Goal: Transaction & Acquisition: Purchase product/service

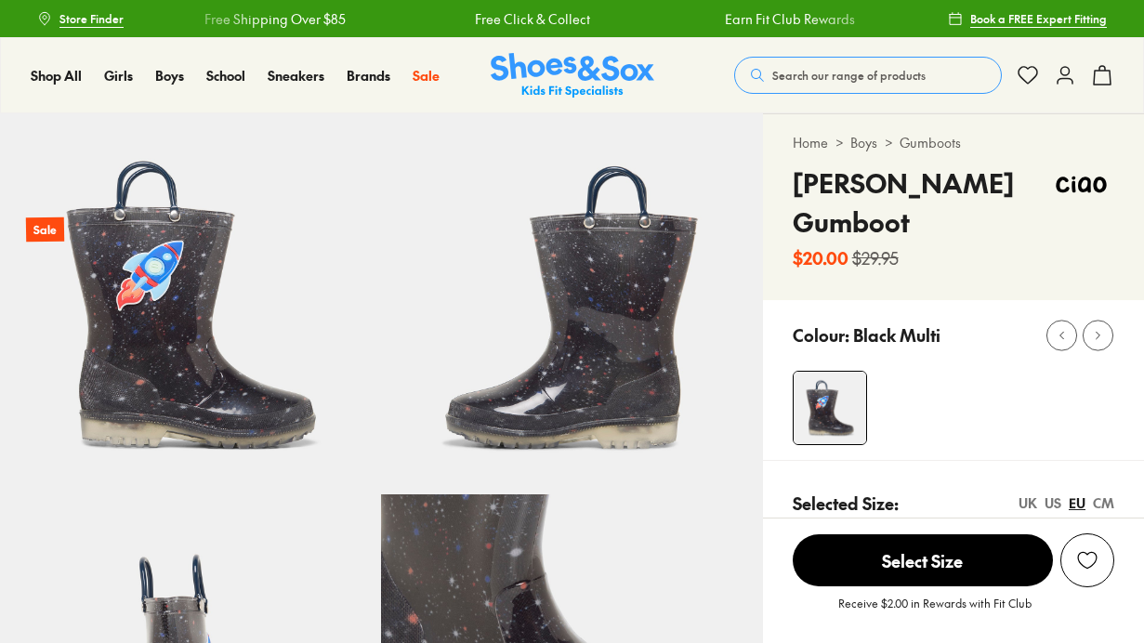
select select "*"
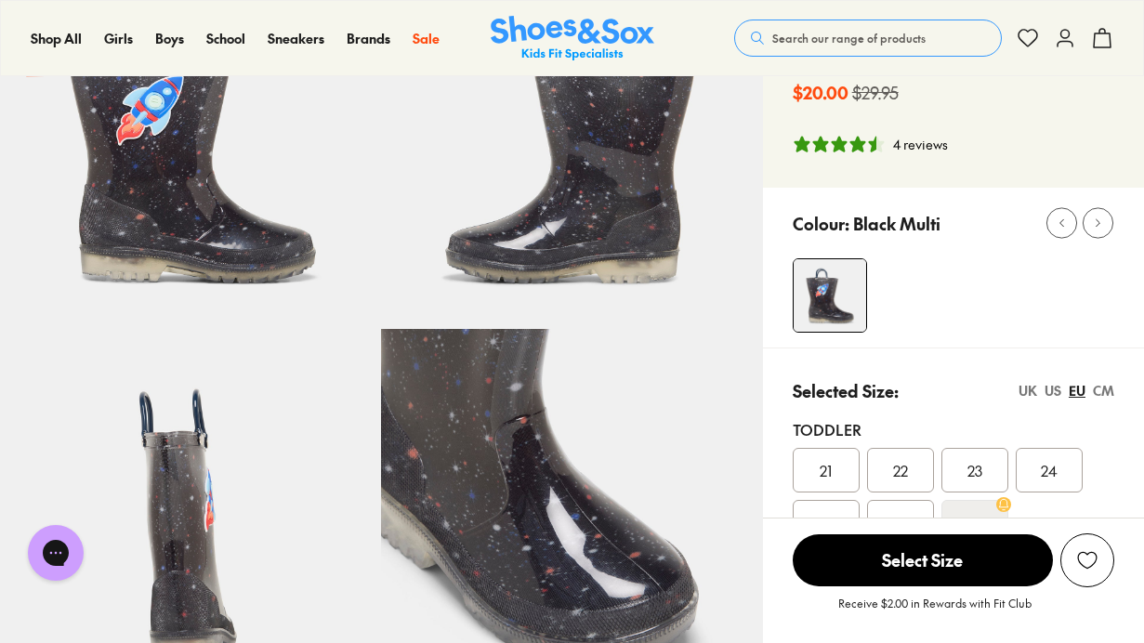
scroll to position [372, 0]
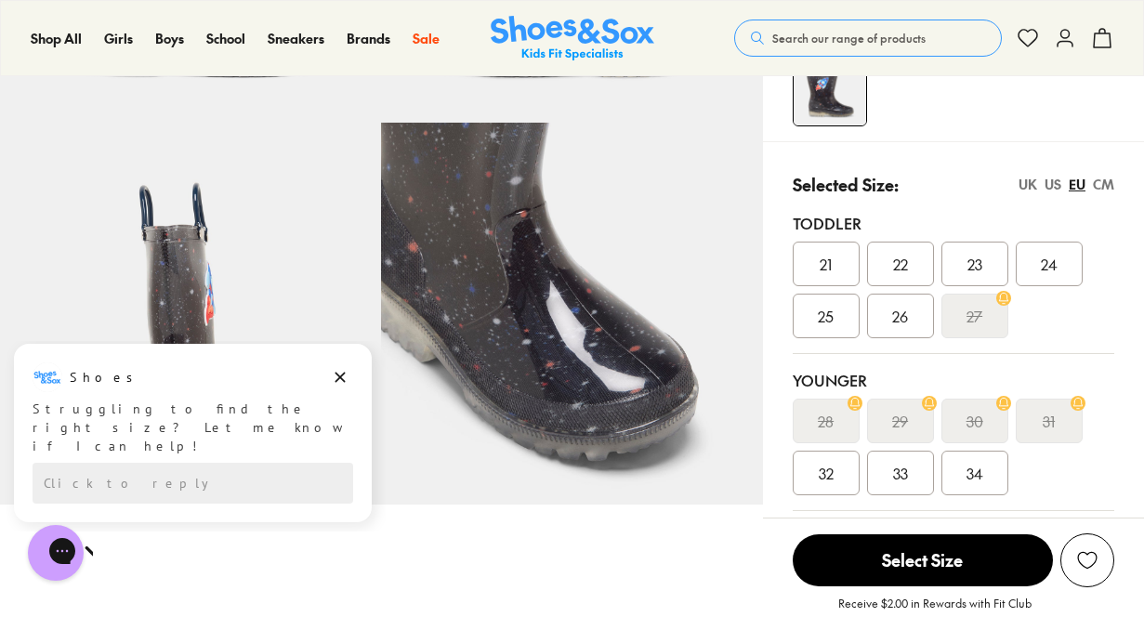
click at [1051, 184] on div "US" at bounding box center [1053, 185] width 17 height 20
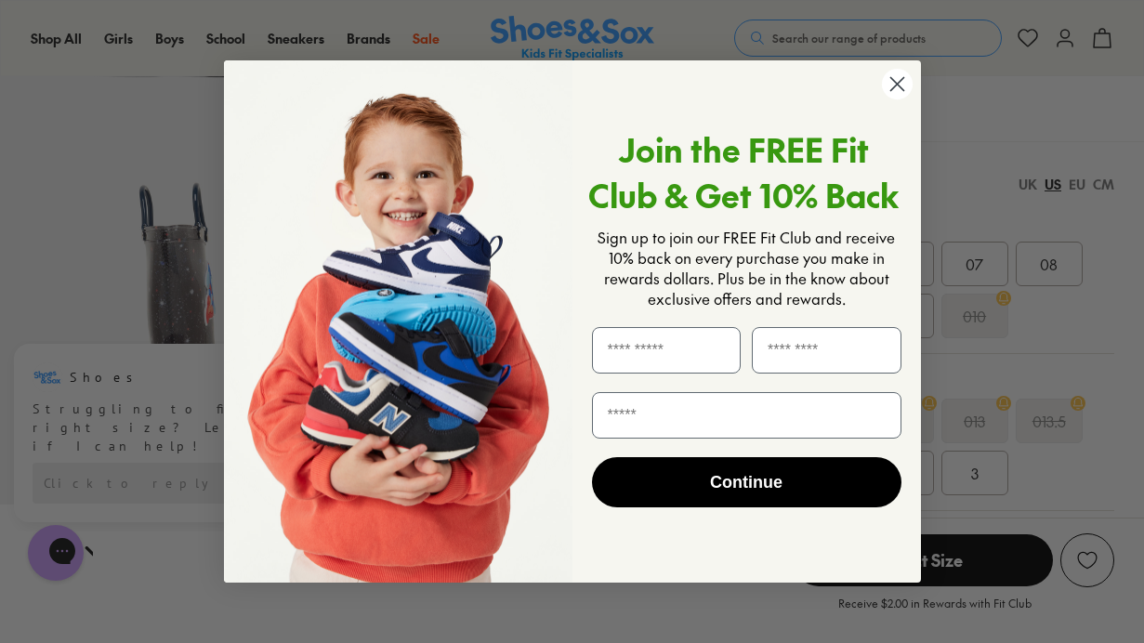
click at [890, 85] on circle "Close dialog" at bounding box center [896, 84] width 31 height 31
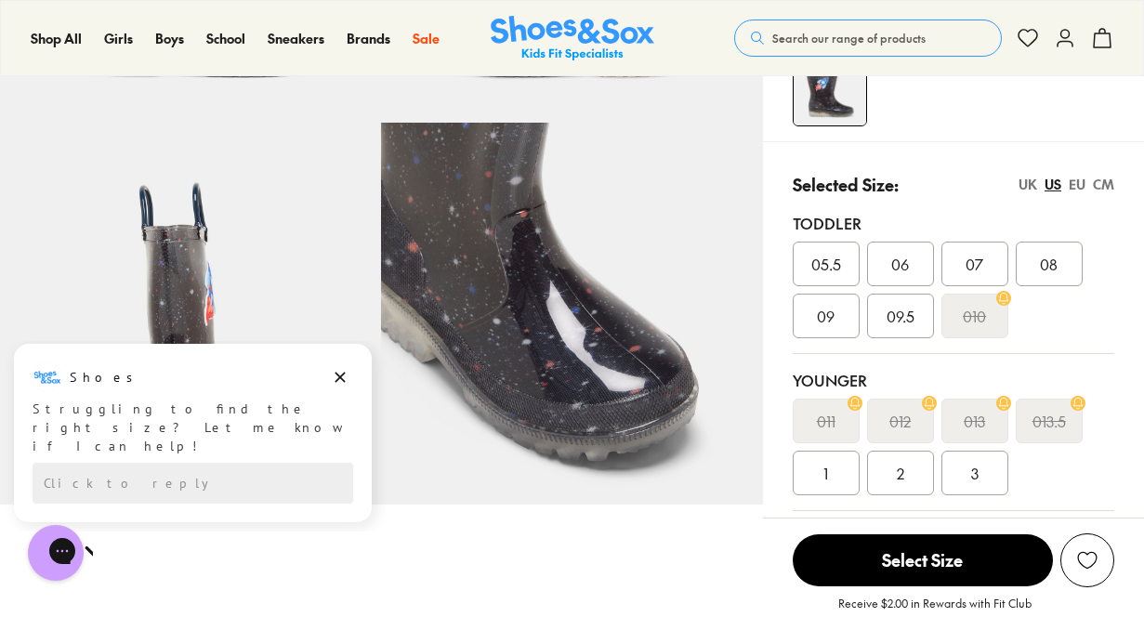
click at [1052, 262] on span "08" at bounding box center [1049, 264] width 18 height 22
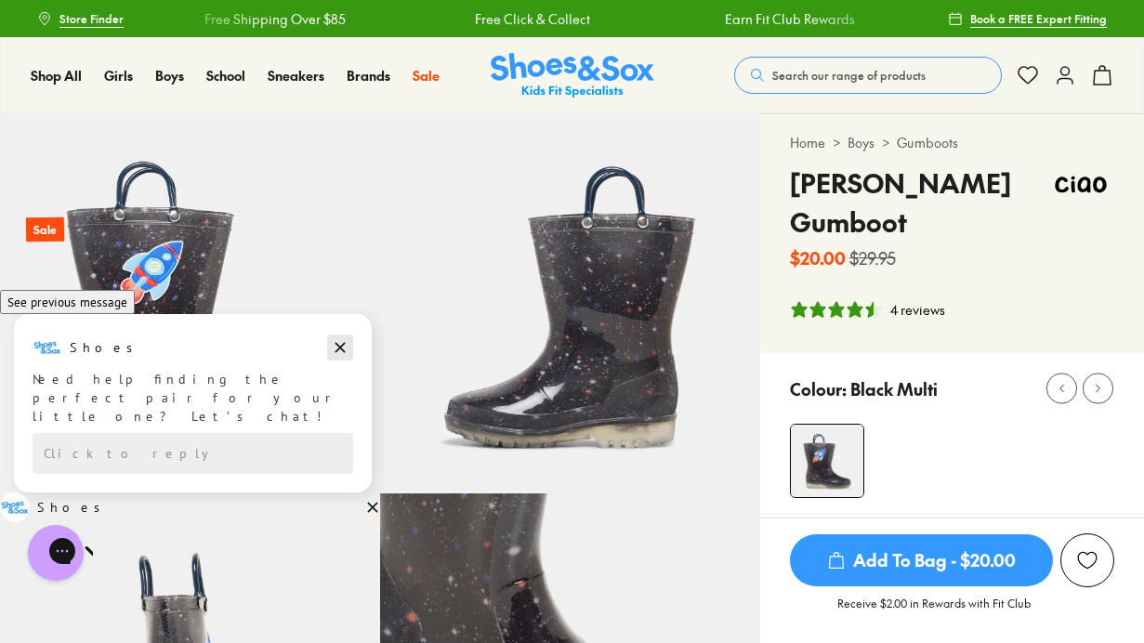
click at [342, 353] on icon "Dismiss campaign" at bounding box center [341, 348] width 10 height 10
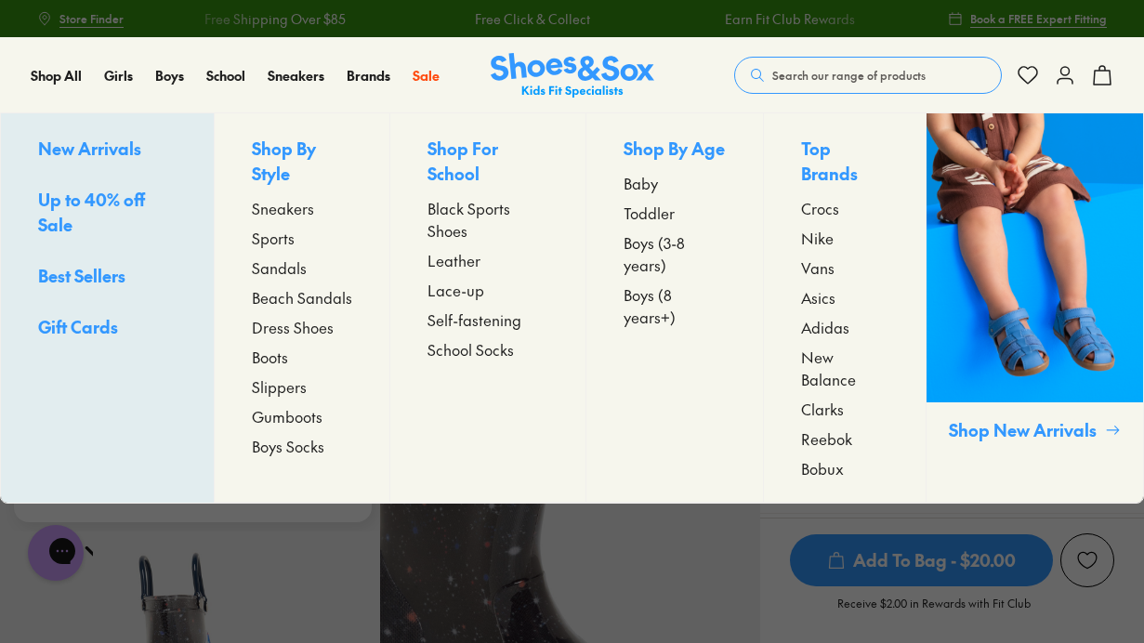
click at [265, 419] on span "Gumboots" at bounding box center [287, 416] width 71 height 22
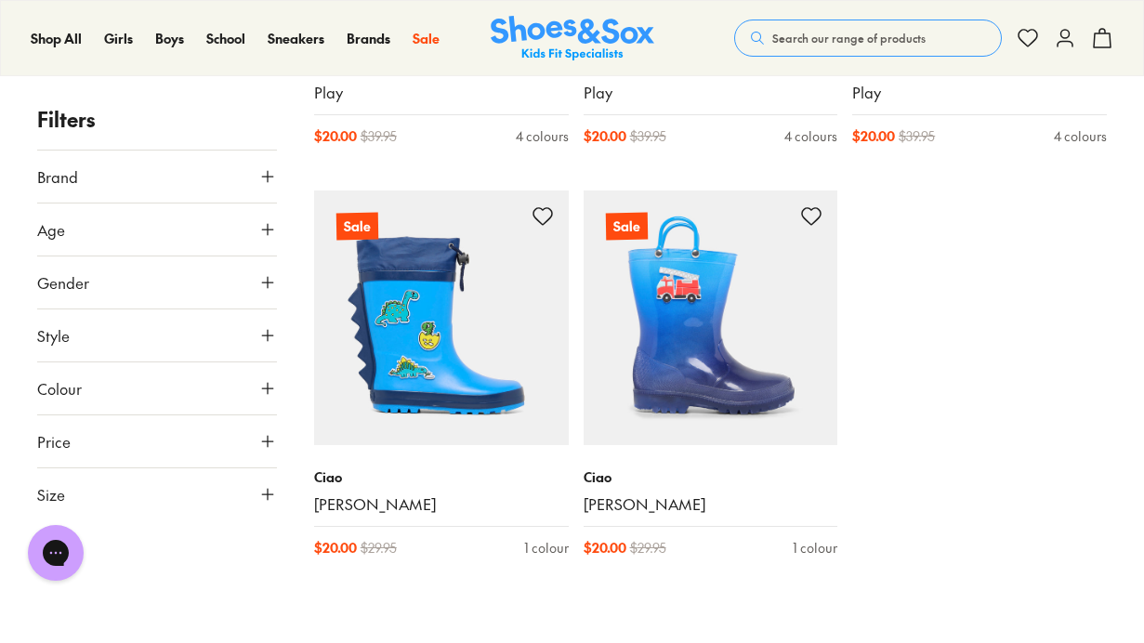
scroll to position [1116, 0]
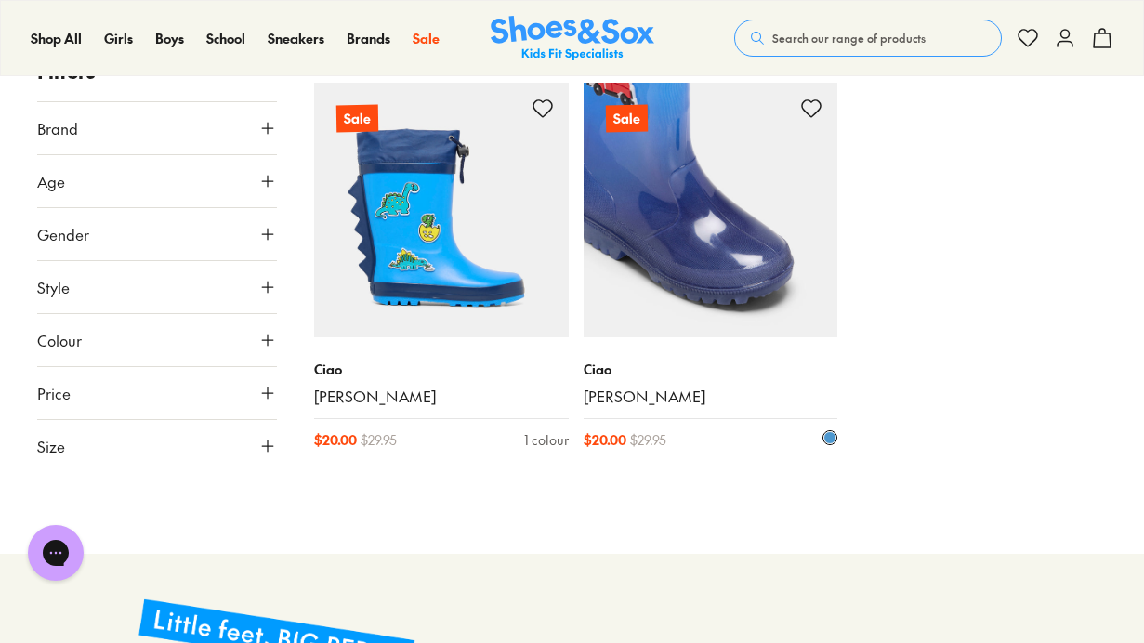
click at [689, 234] on img at bounding box center [711, 210] width 255 height 255
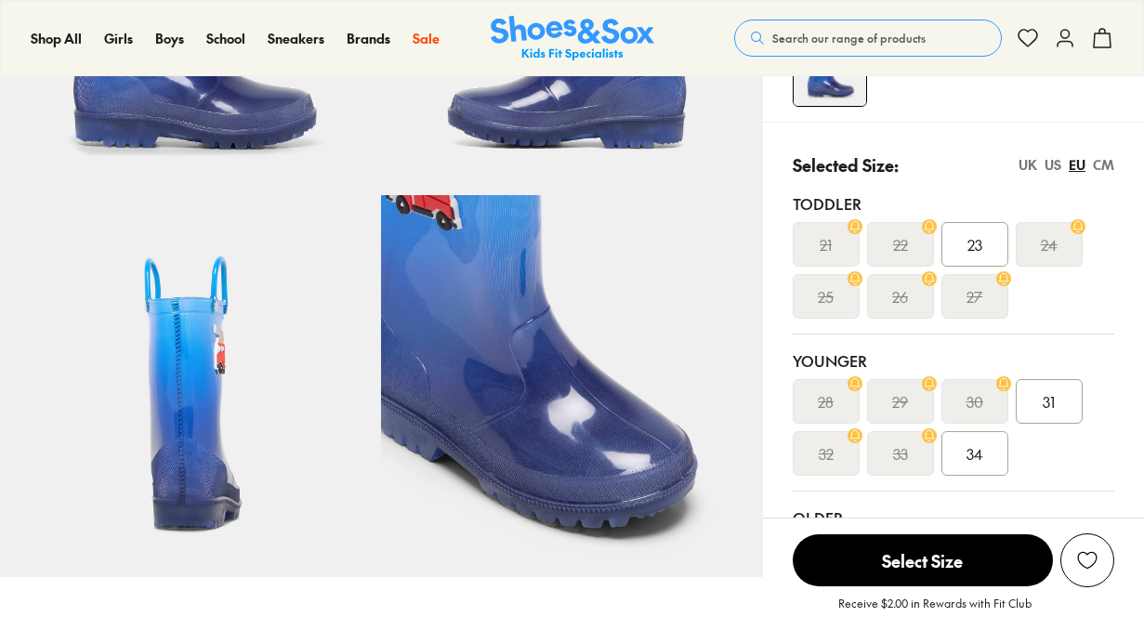
scroll to position [372, 0]
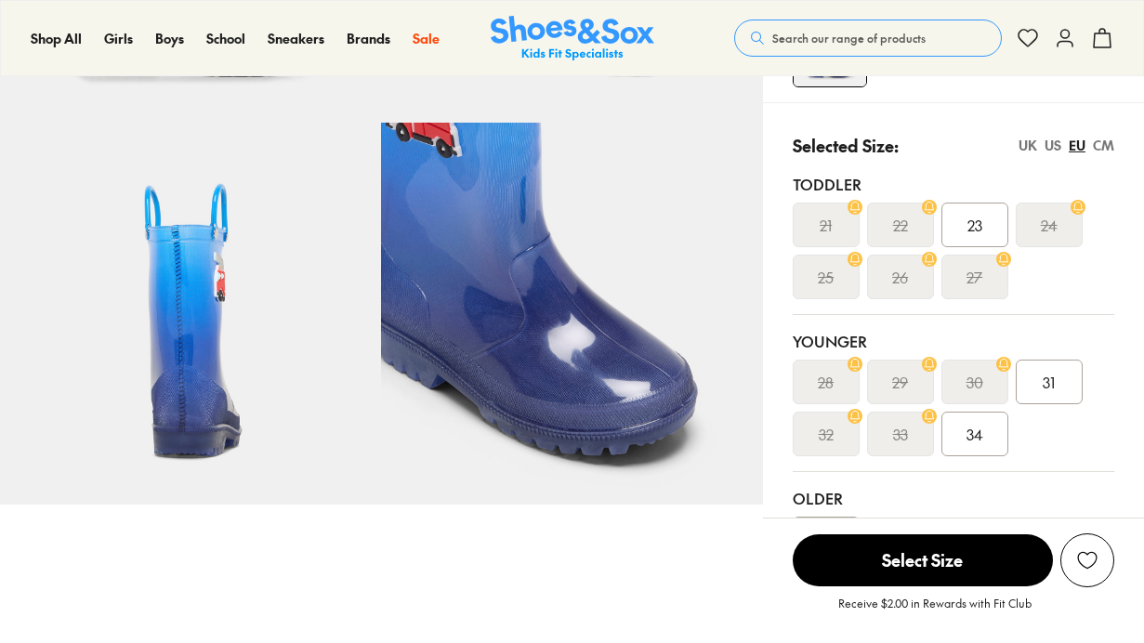
select select "*"
click at [1043, 155] on div "UK US EU CM" at bounding box center [1067, 146] width 96 height 20
click at [1049, 155] on div "US" at bounding box center [1053, 146] width 17 height 20
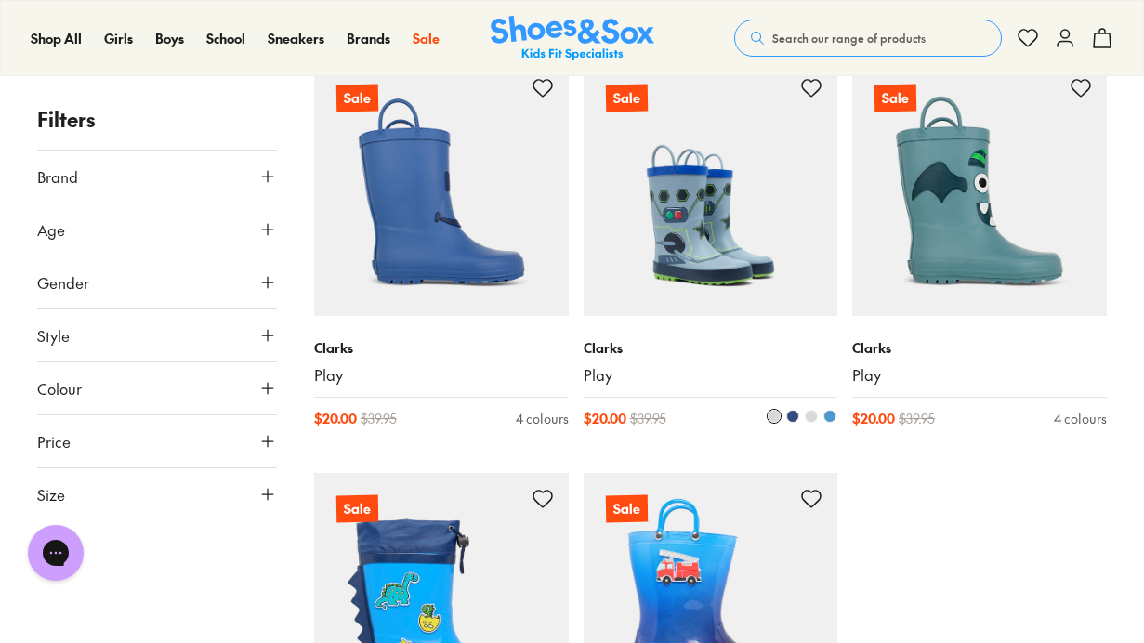
click at [677, 240] on img at bounding box center [711, 189] width 255 height 255
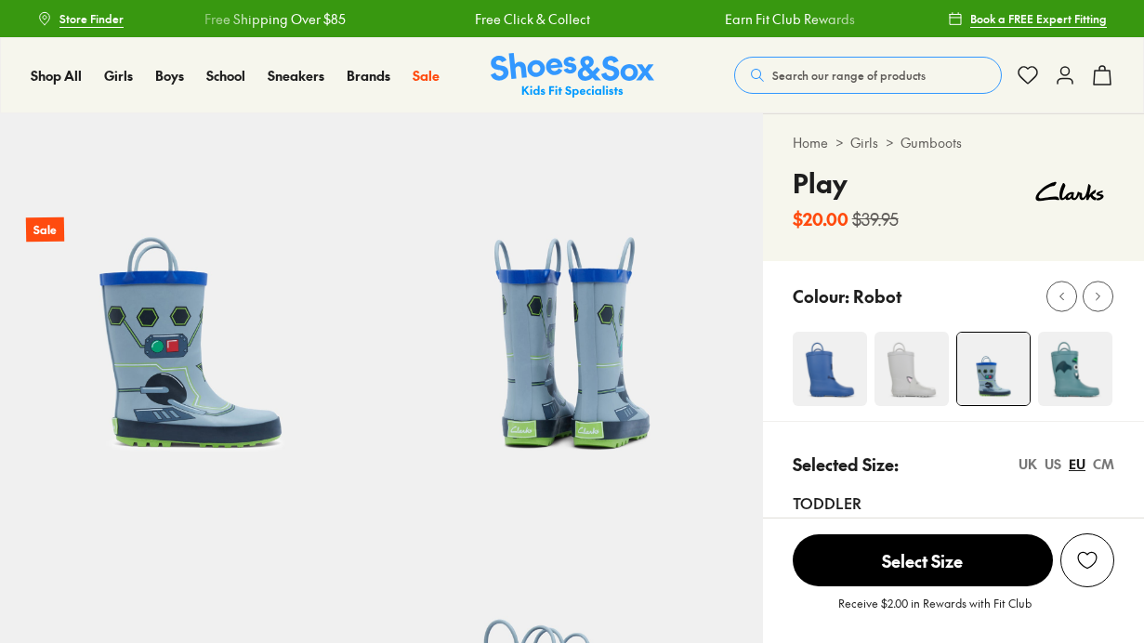
select select "*"
click at [1050, 460] on div "US" at bounding box center [1053, 465] width 17 height 20
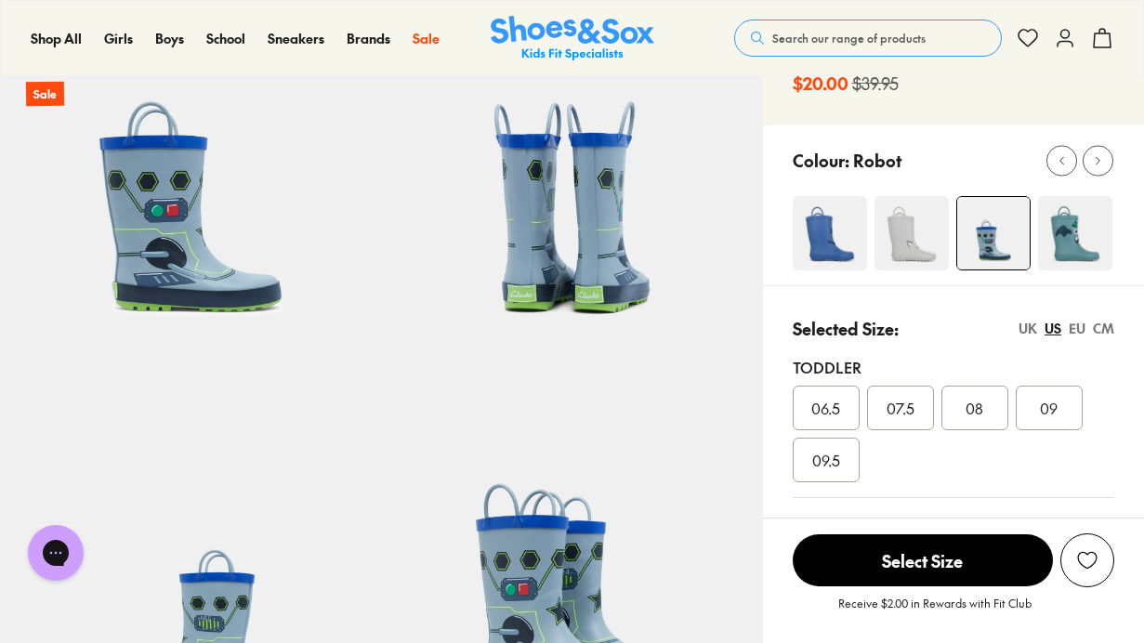
scroll to position [372, 0]
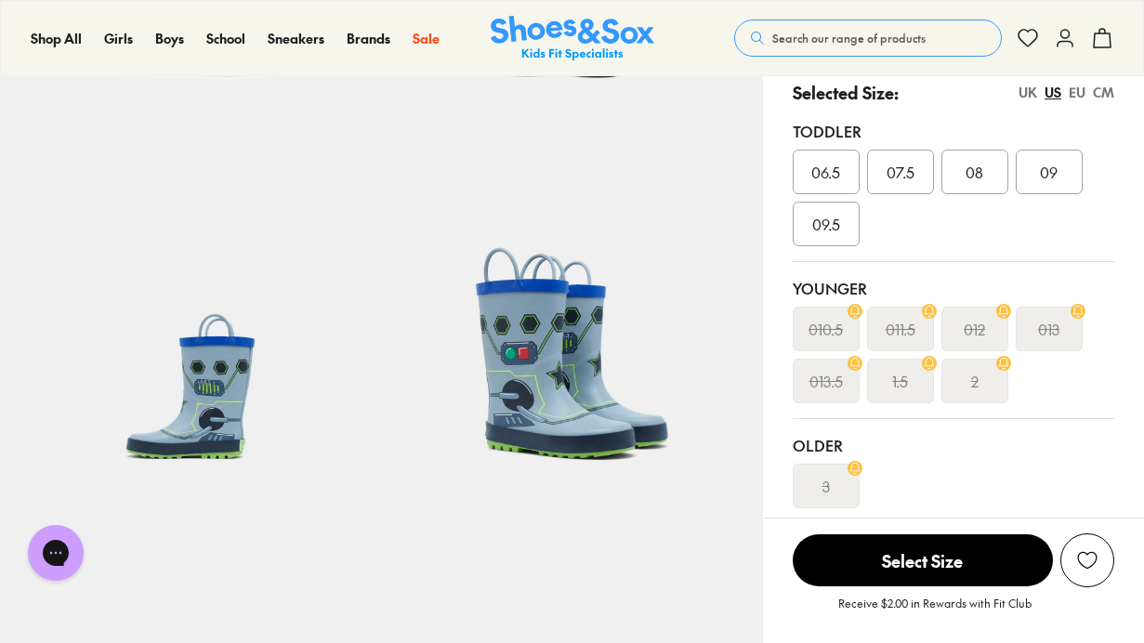
click at [974, 205] on div "06.5 07.5 08 09 09.5" at bounding box center [954, 198] width 322 height 97
click at [961, 171] on div "08" at bounding box center [975, 172] width 67 height 45
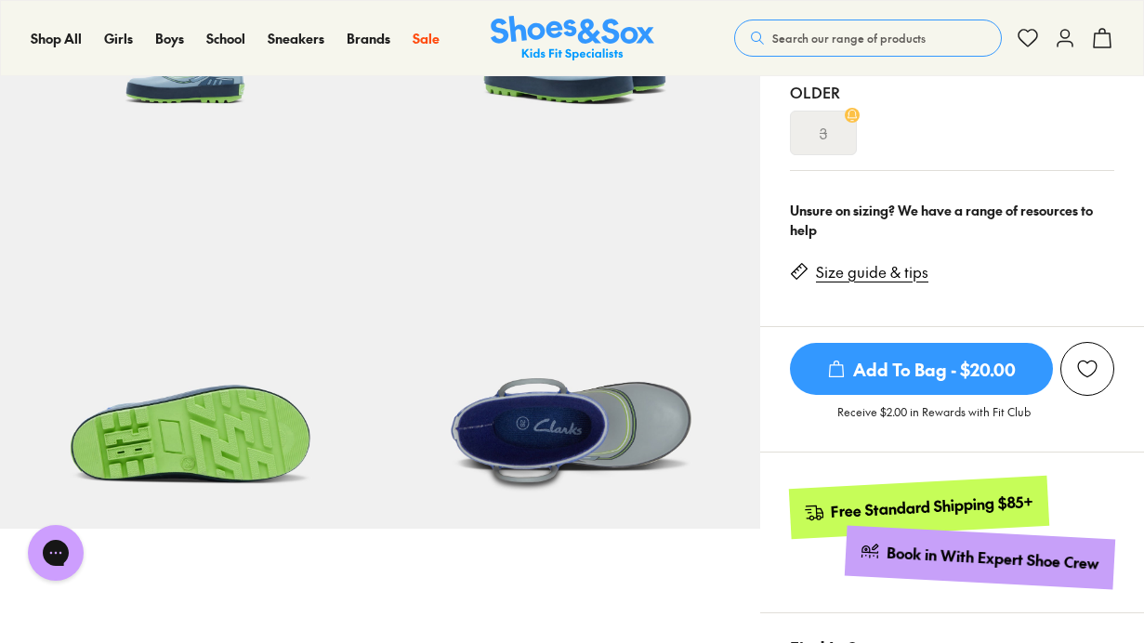
scroll to position [465, 0]
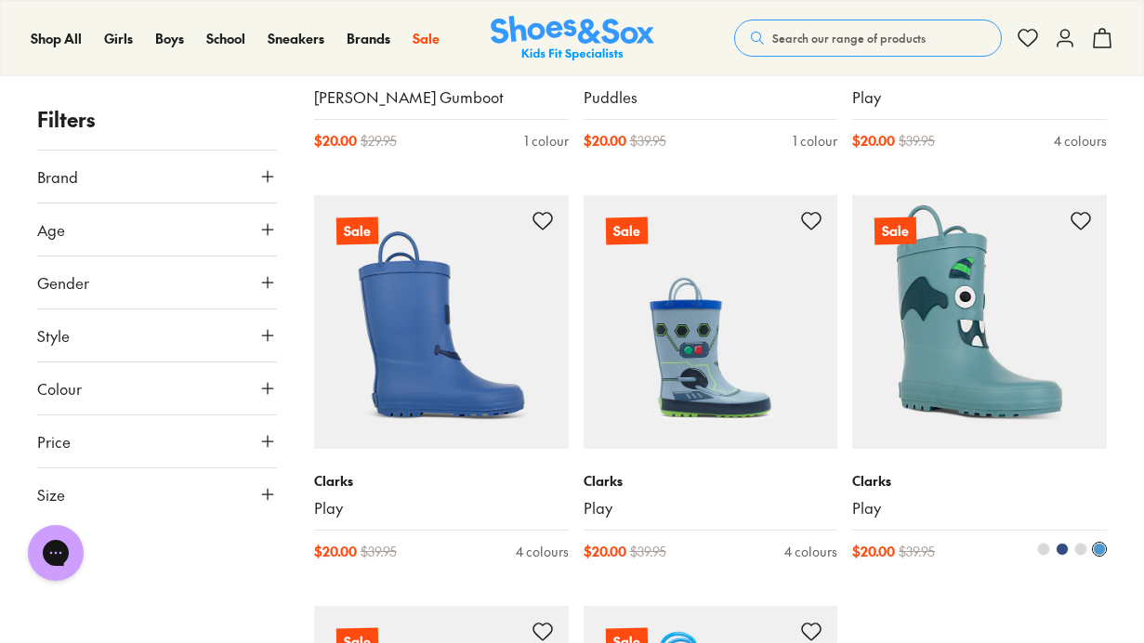
click at [992, 369] on img at bounding box center [979, 322] width 255 height 255
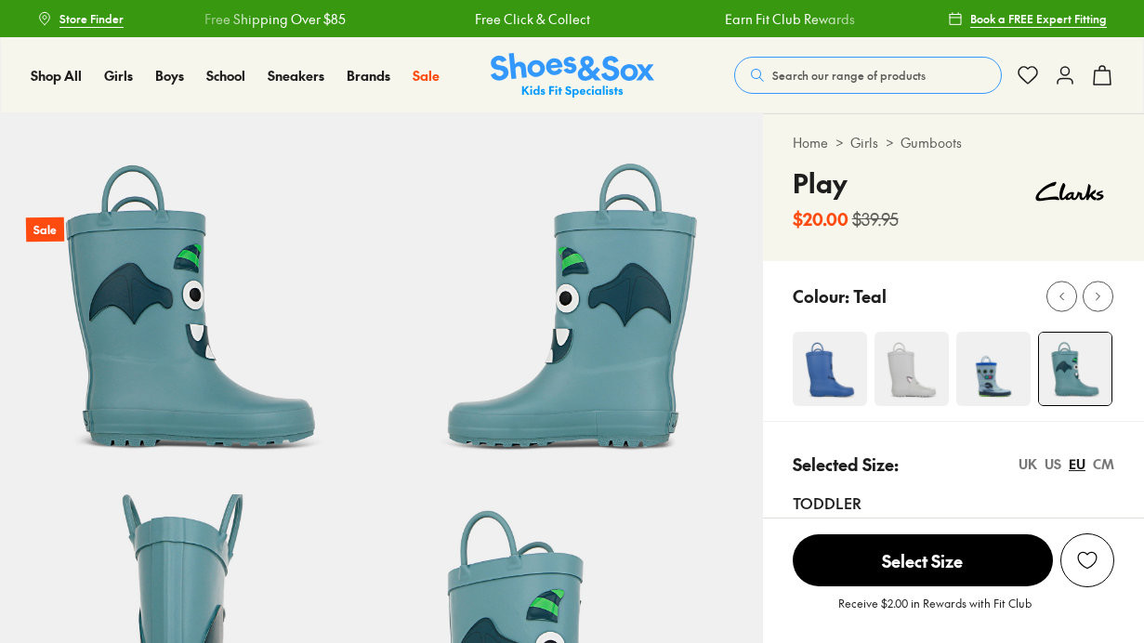
select select "*"
click at [1056, 463] on div "US" at bounding box center [1053, 465] width 17 height 20
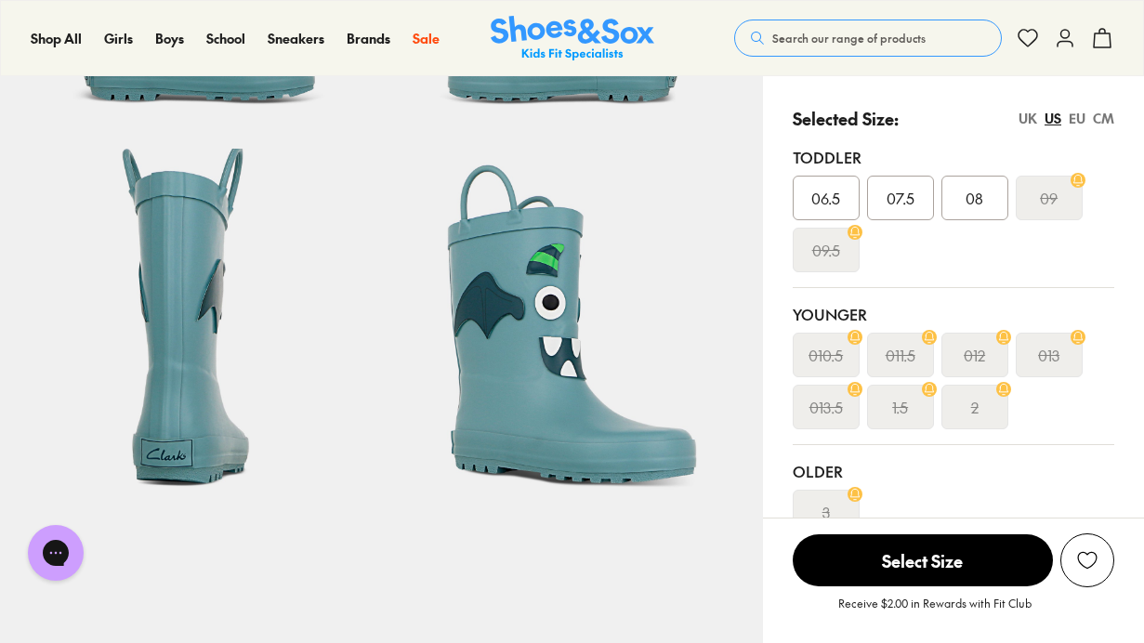
scroll to position [372, 0]
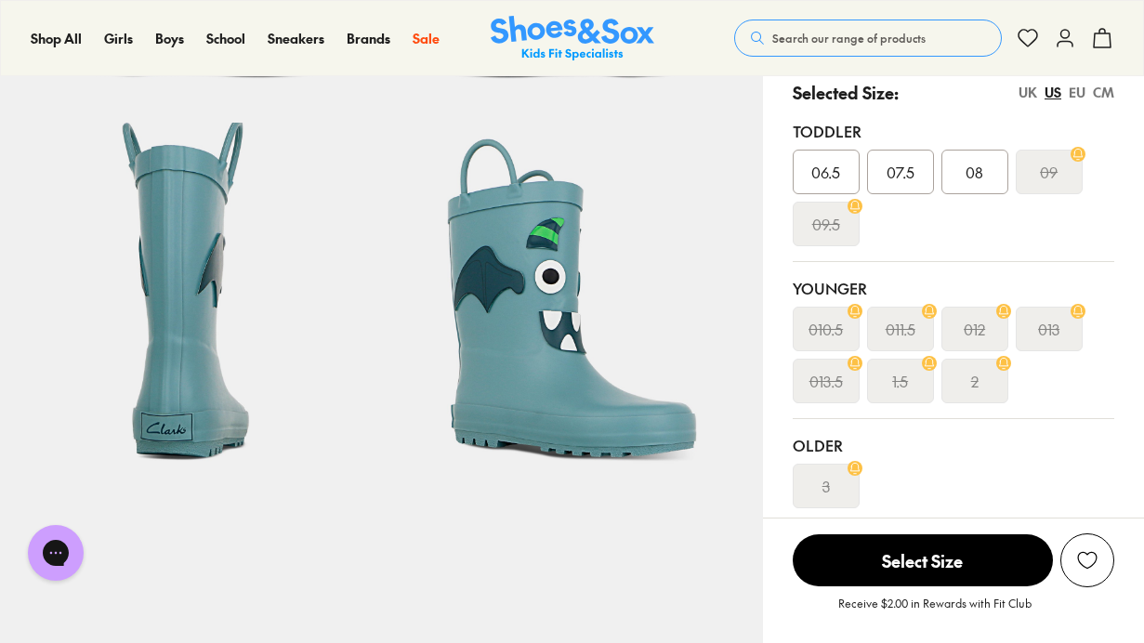
click at [984, 160] on div "08" at bounding box center [975, 172] width 67 height 45
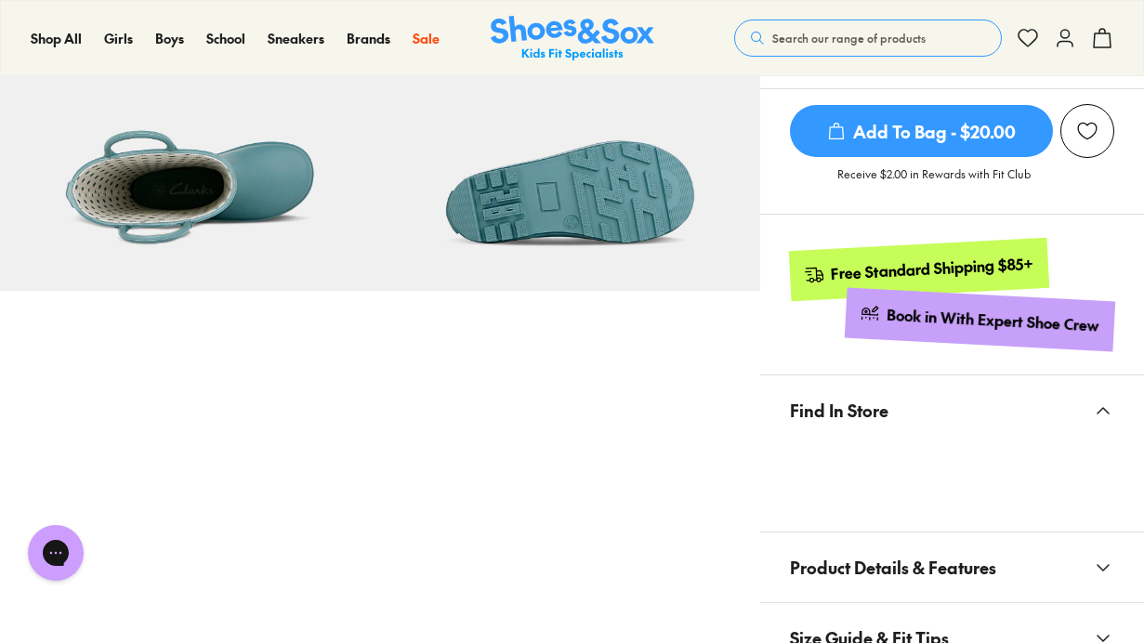
scroll to position [1023, 0]
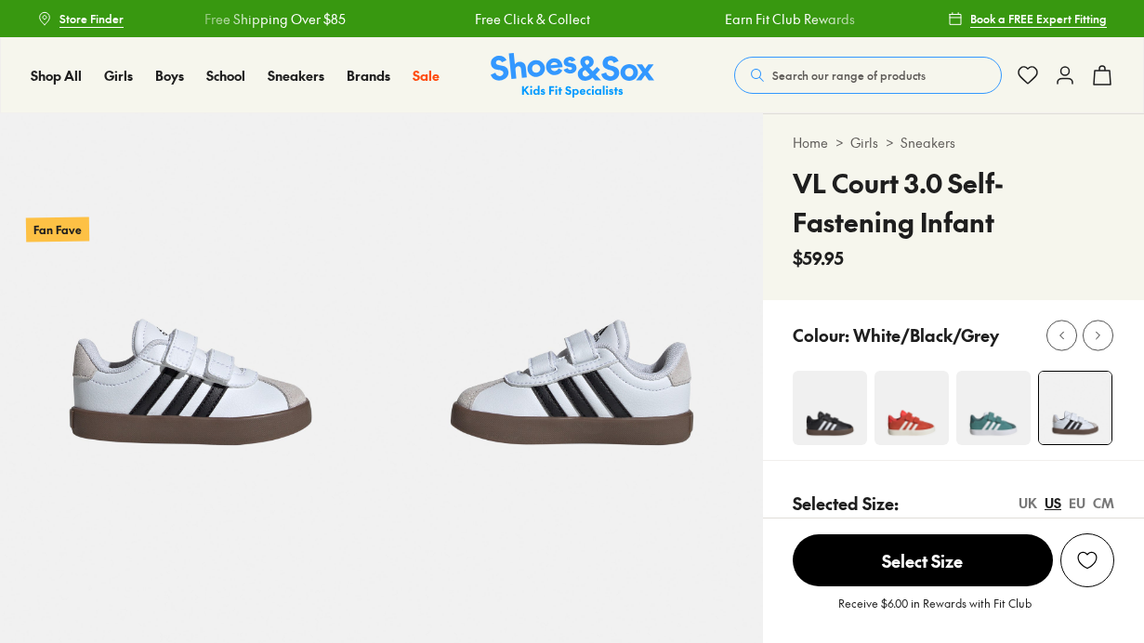
select select "*"
